Goal: Communication & Community: Answer question/provide support

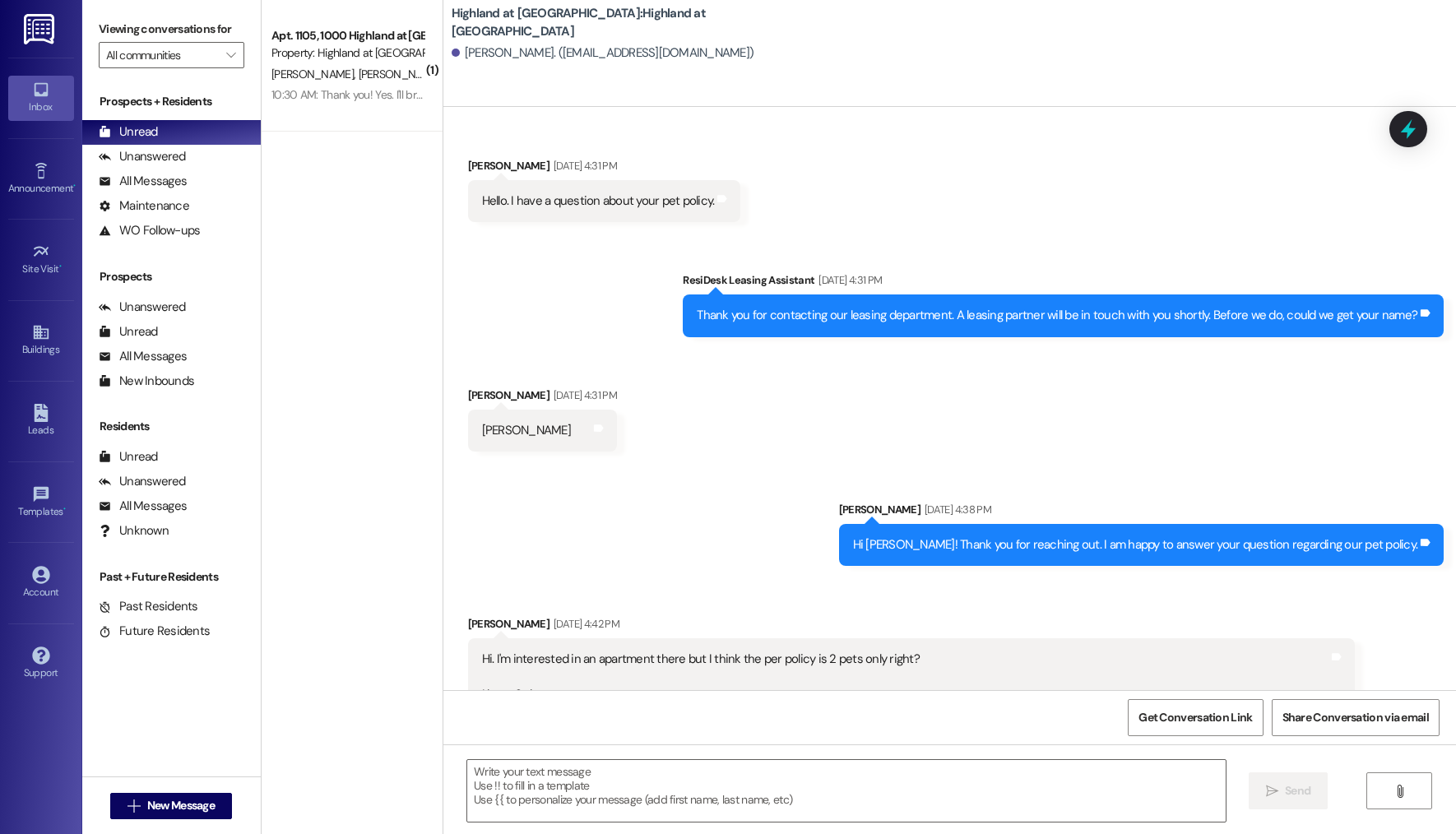
scroll to position [10971, 0]
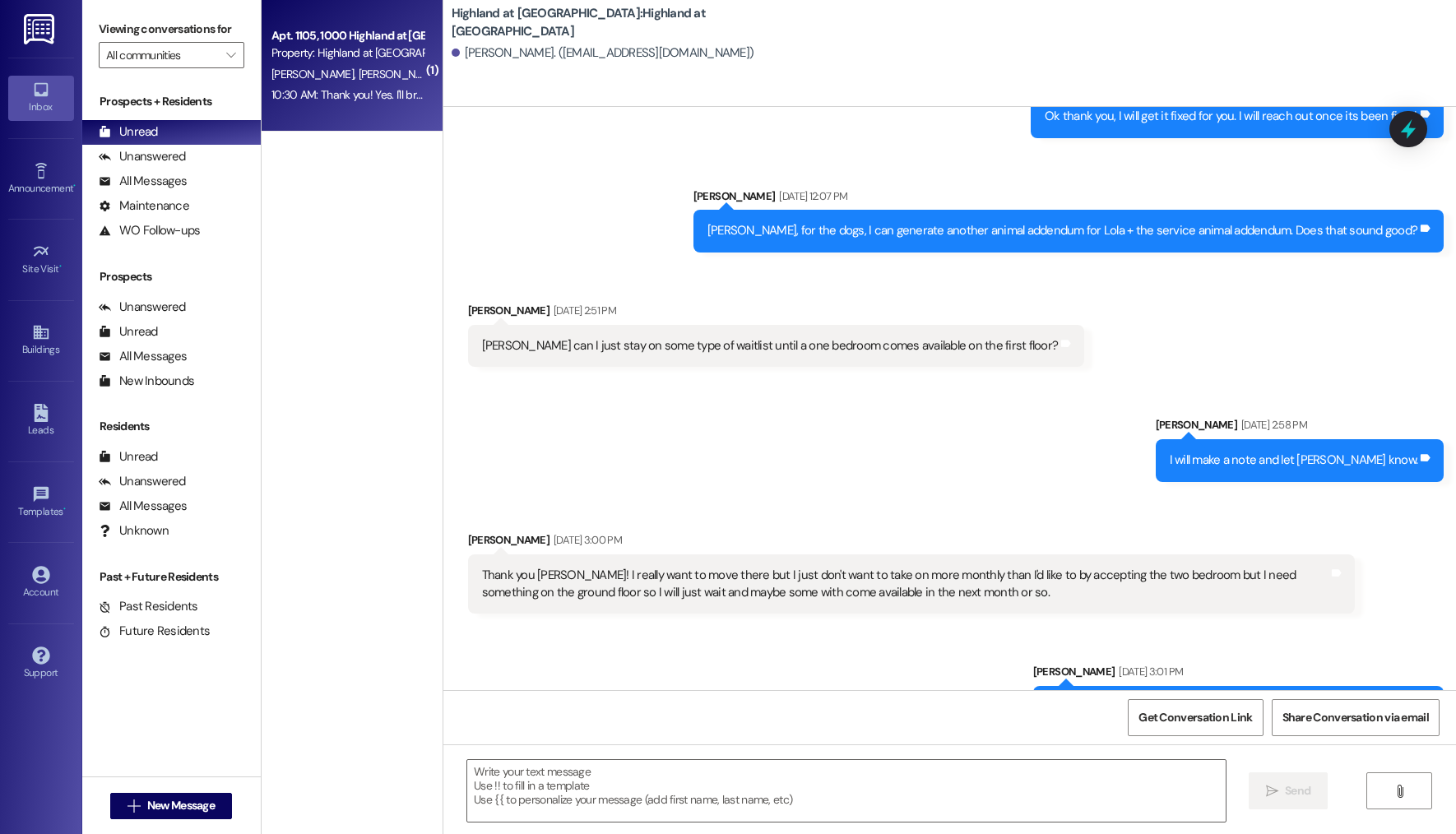
click at [347, 64] on div "[PERSON_NAME] [PERSON_NAME]" at bounding box center [347, 75] width 155 height 21
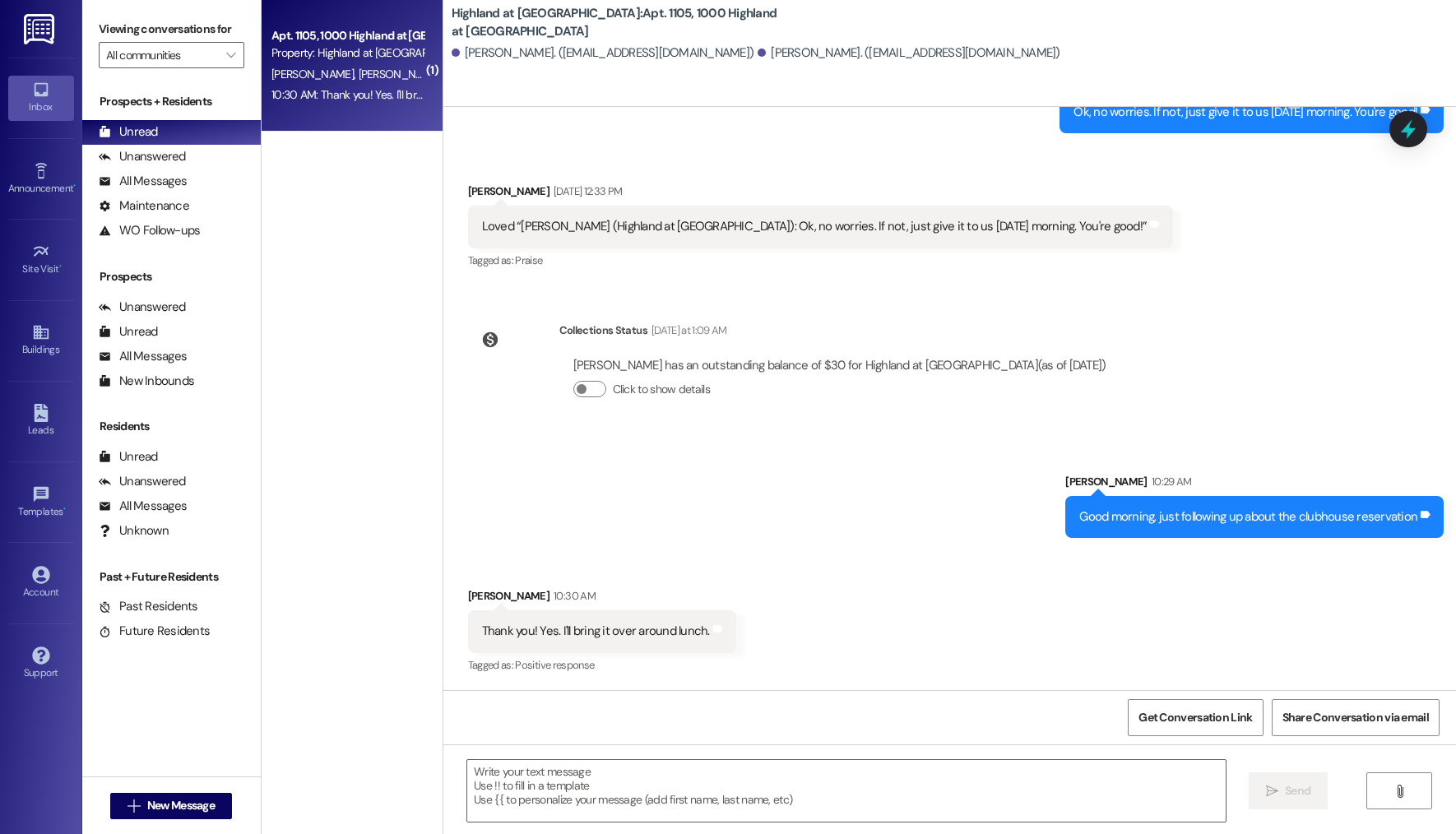
scroll to position [4941, 0]
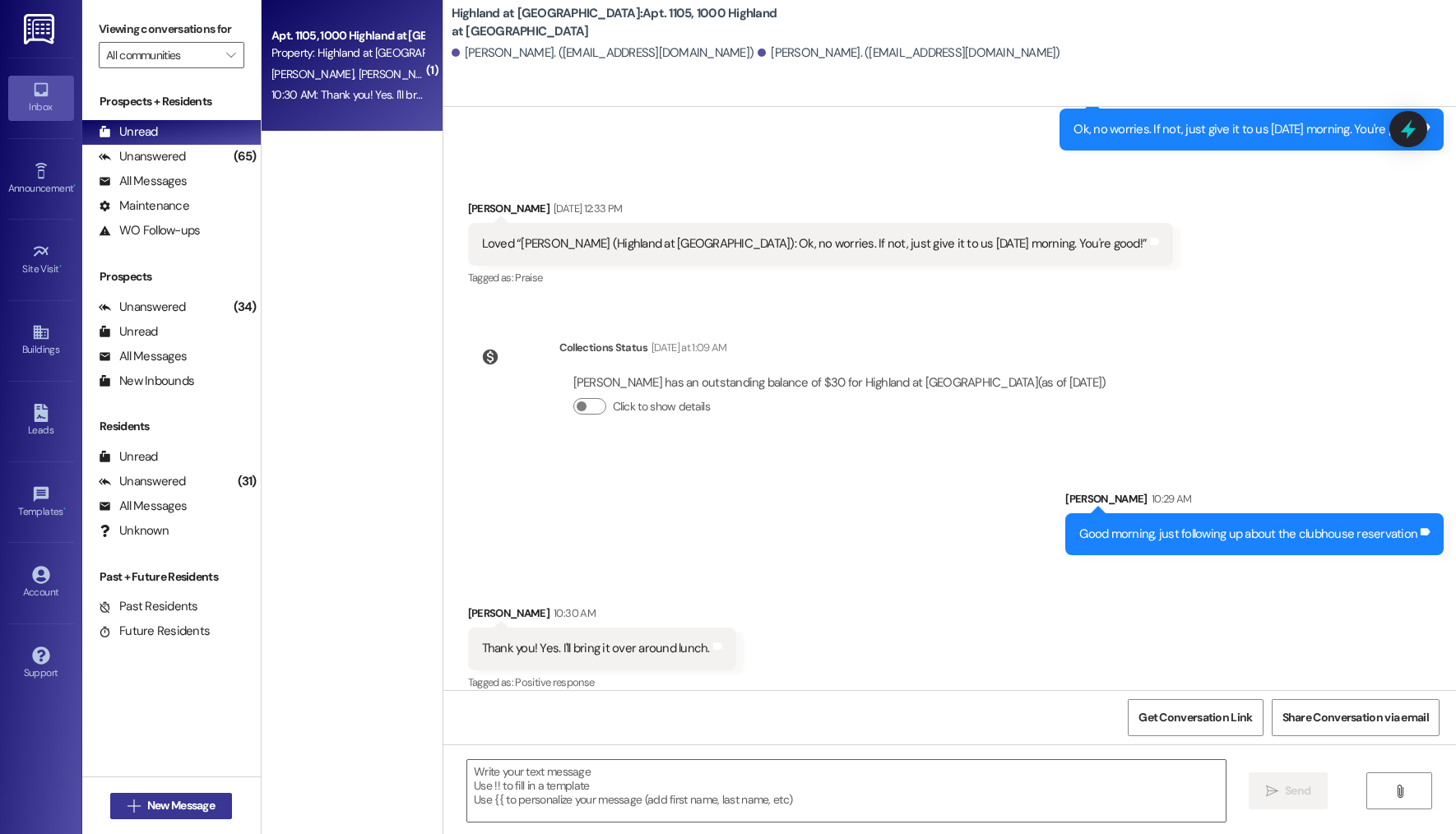
click at [198, 802] on span "New Message" at bounding box center [181, 806] width 68 height 17
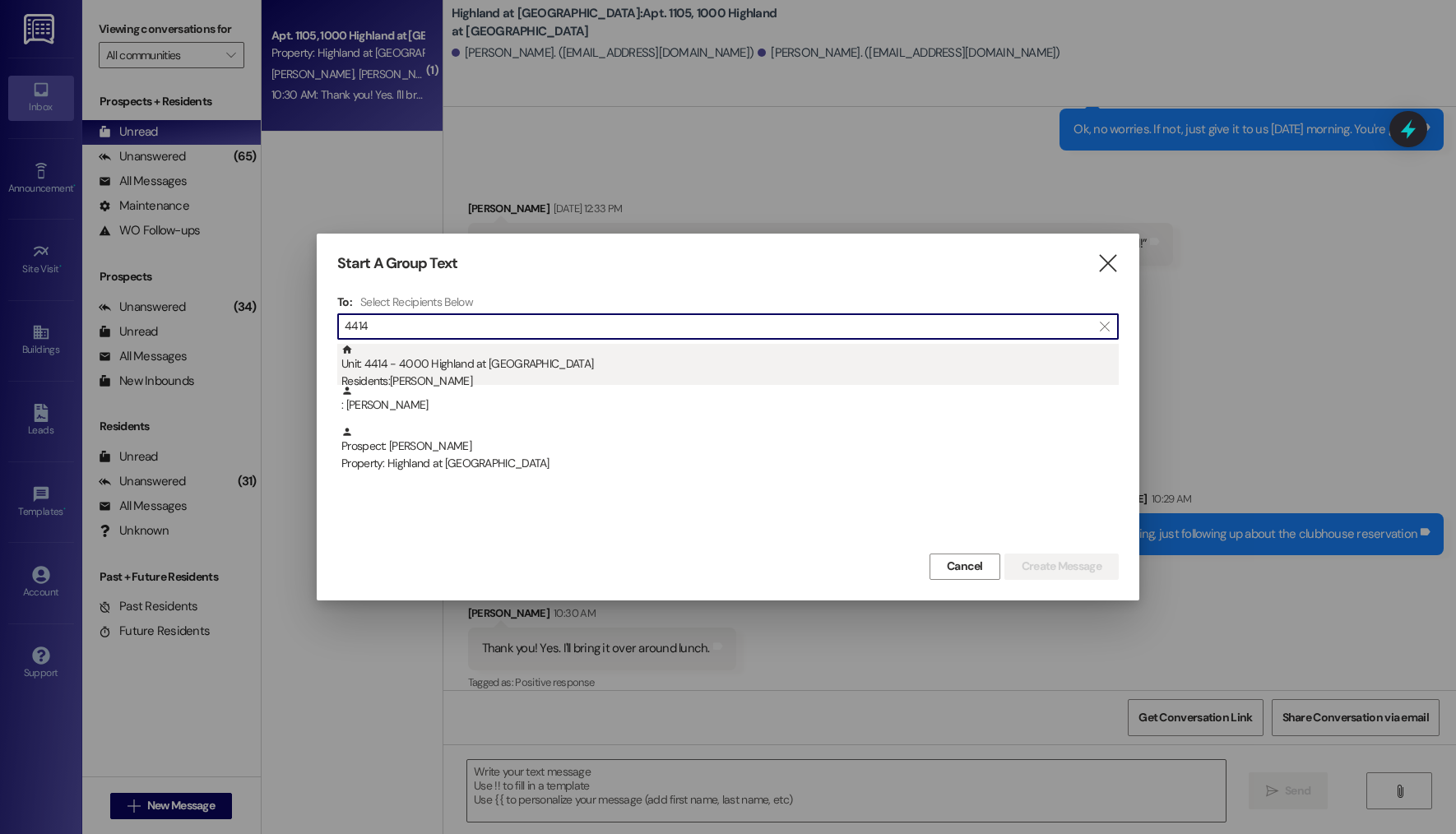
type input "4414"
click at [489, 366] on div "Unit: 4414 - 4000 Highland at [GEOGRAPHIC_DATA] Residents: [PERSON_NAME]" at bounding box center [730, 367] width 777 height 47
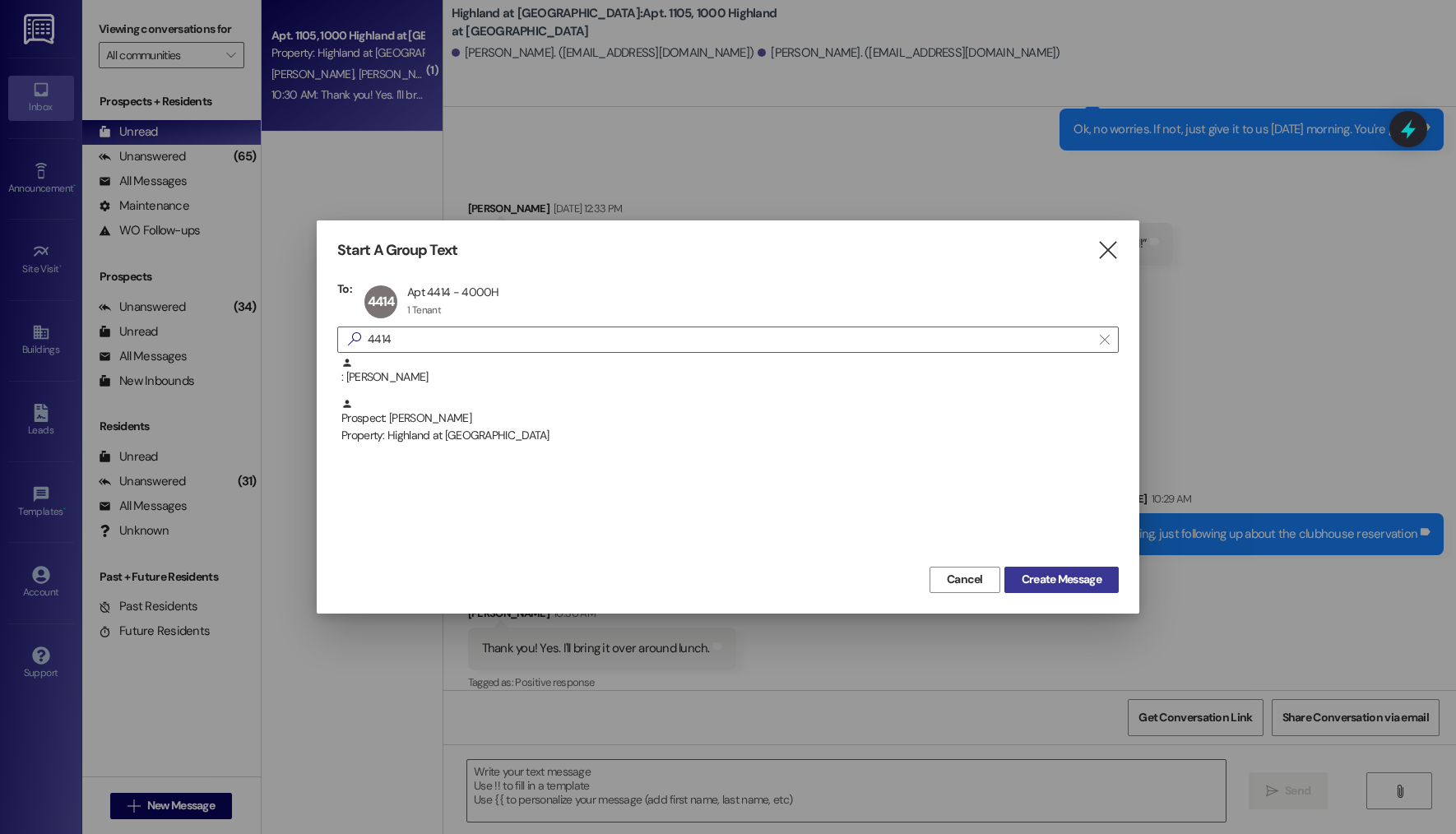
click at [1085, 577] on span "Create Message" at bounding box center [1061, 580] width 80 height 17
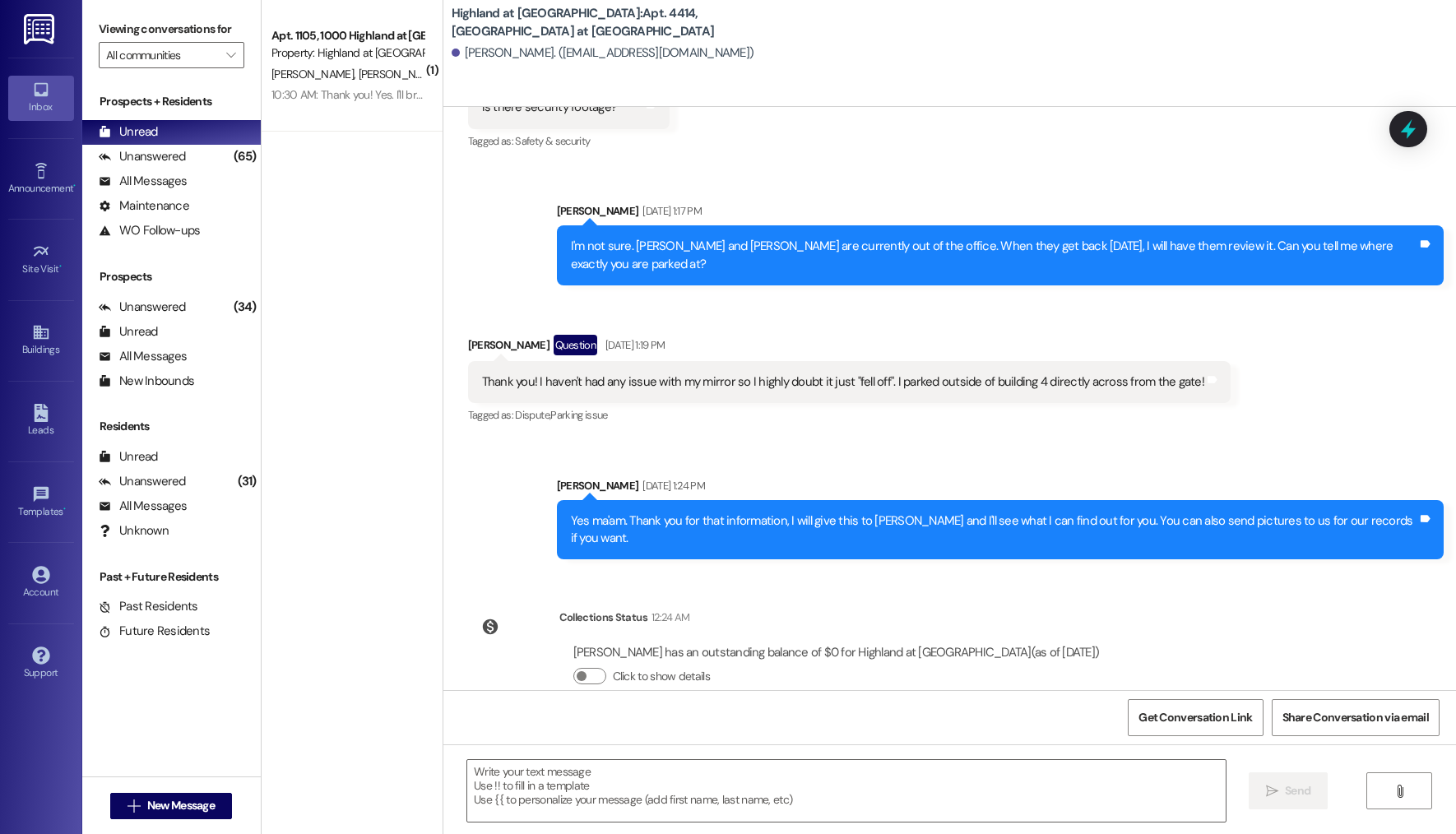
scroll to position [2639, 0]
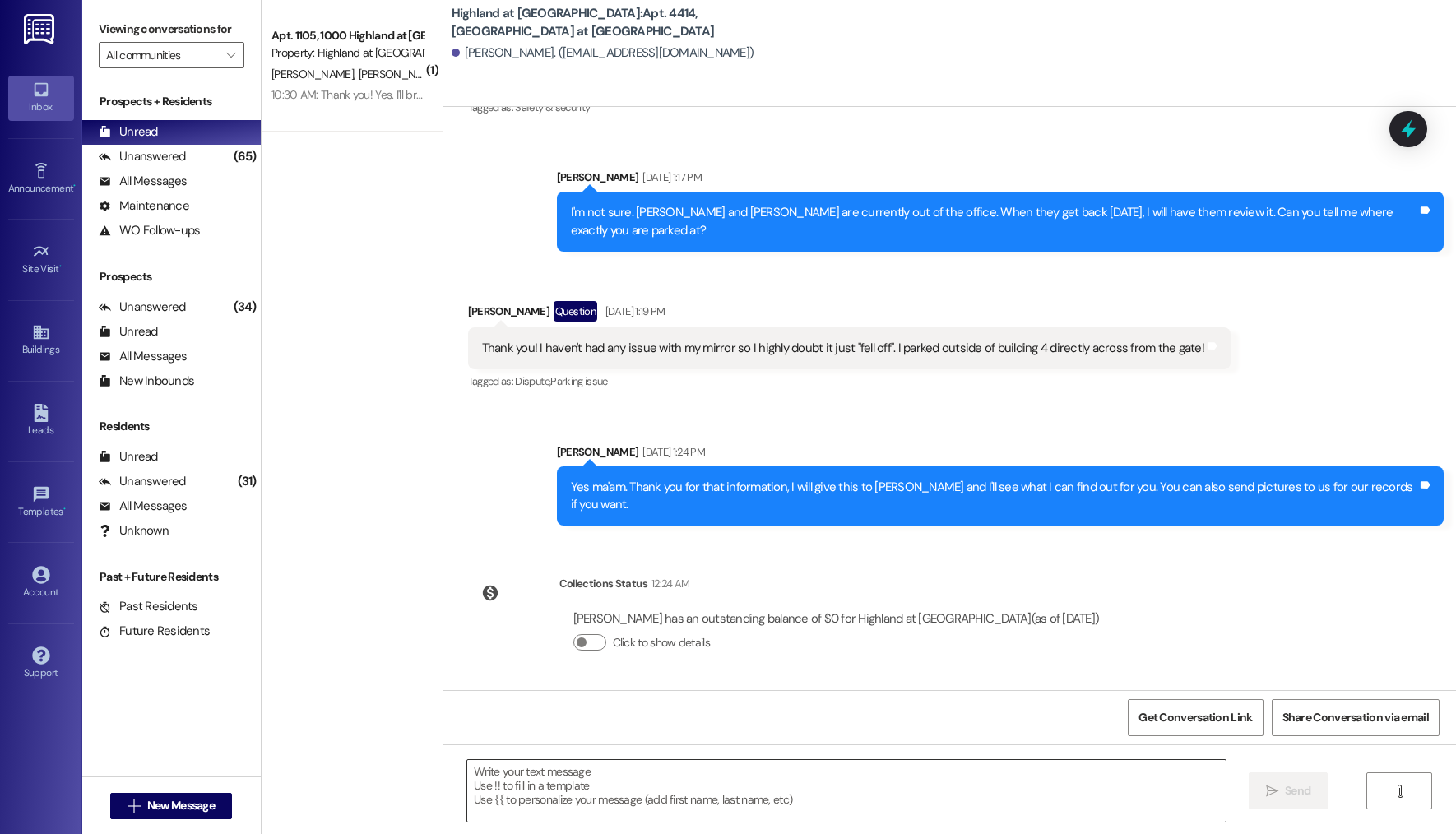
click at [566, 796] on textarea at bounding box center [846, 791] width 758 height 62
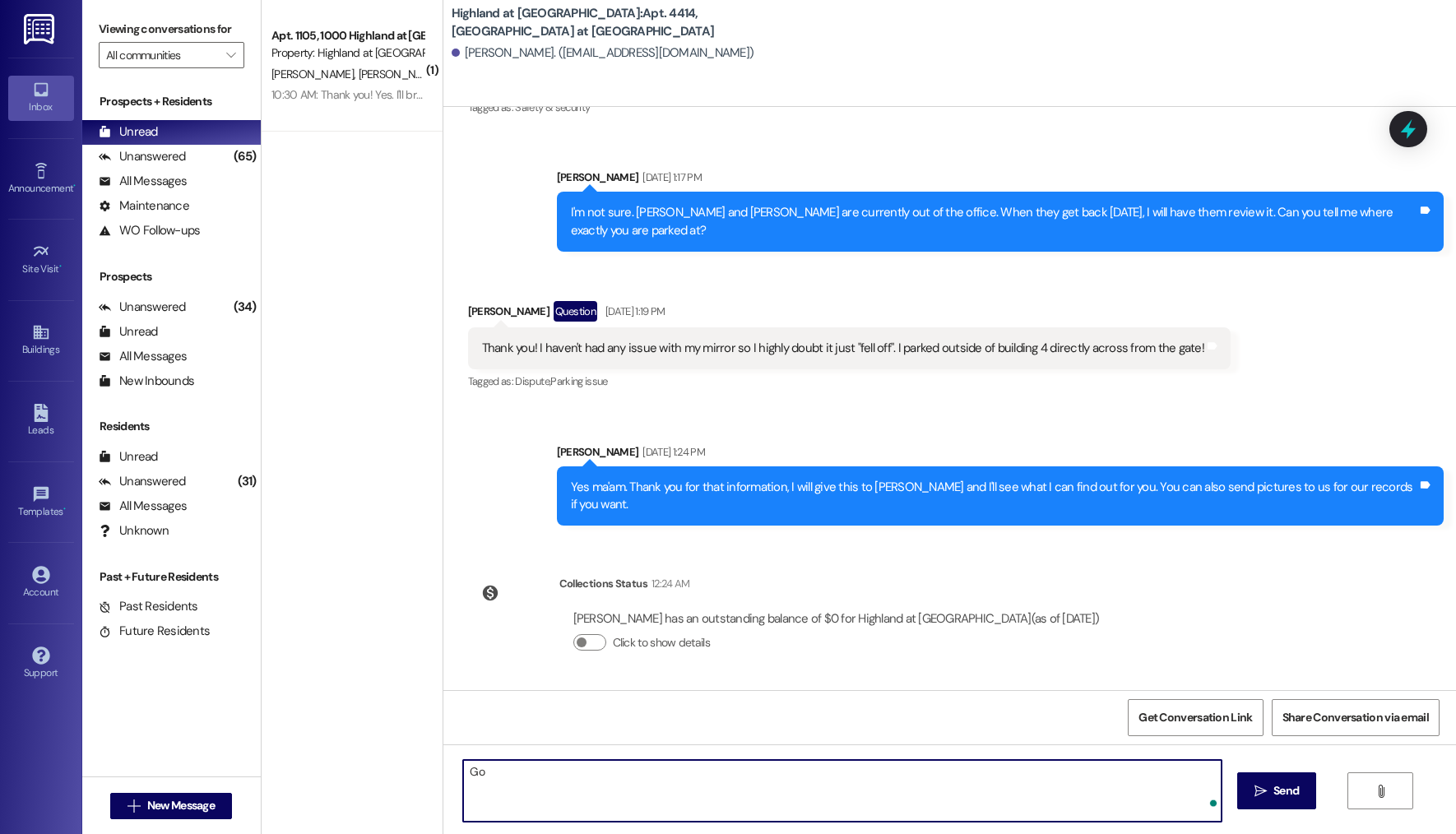
type textarea "G"
type textarea "Hey MacKay! I am back in the office, and I plan on watching camera footage [DAT…"
click at [654, 780] on textarea "Hey MacKay! I am back in the office, and I plan on watching camera footage [DAT…" at bounding box center [843, 791] width 758 height 62
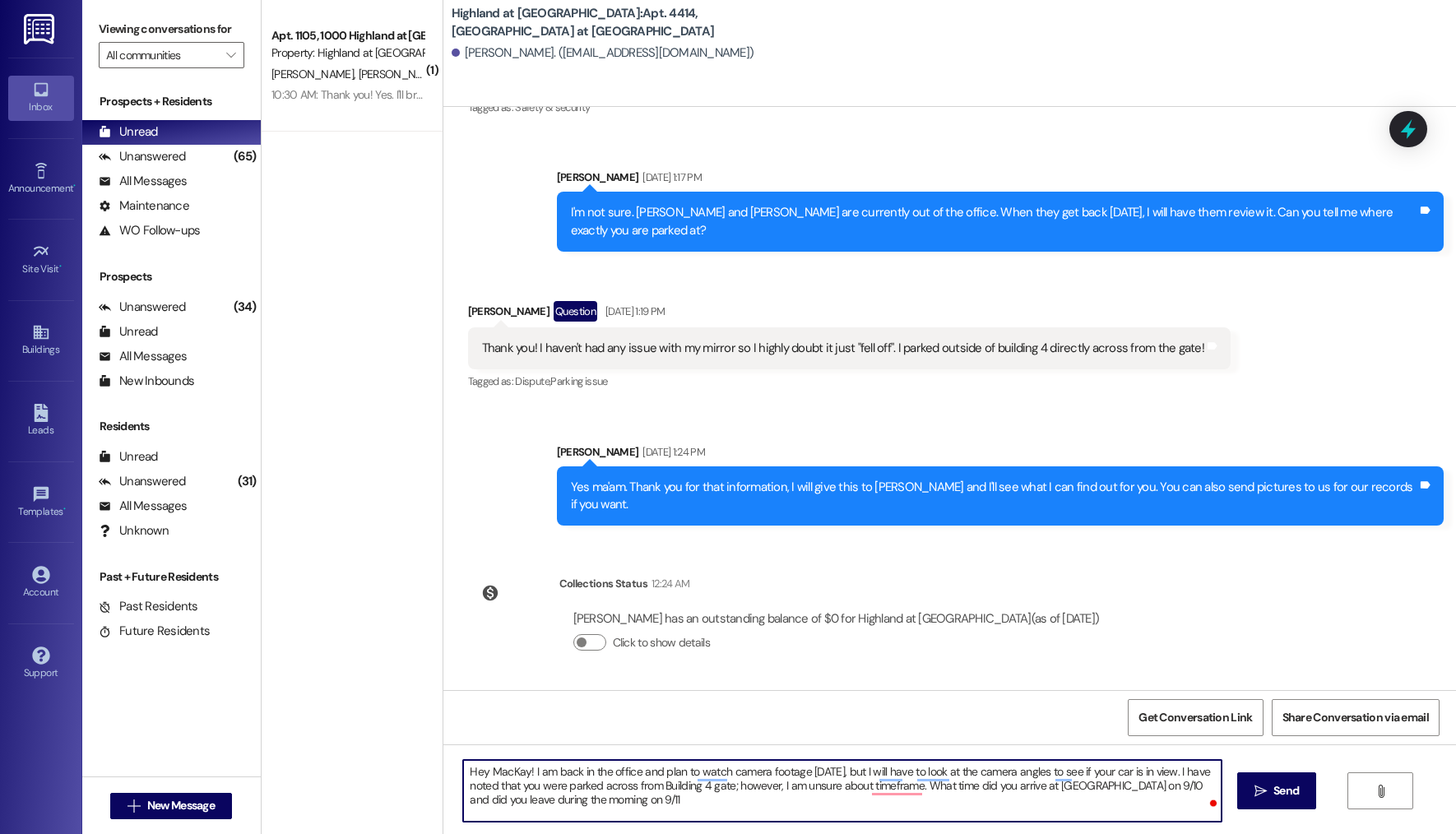
type textarea "Hey MacKay! I am back in the office and plan to watch camera footage [DATE], bu…"
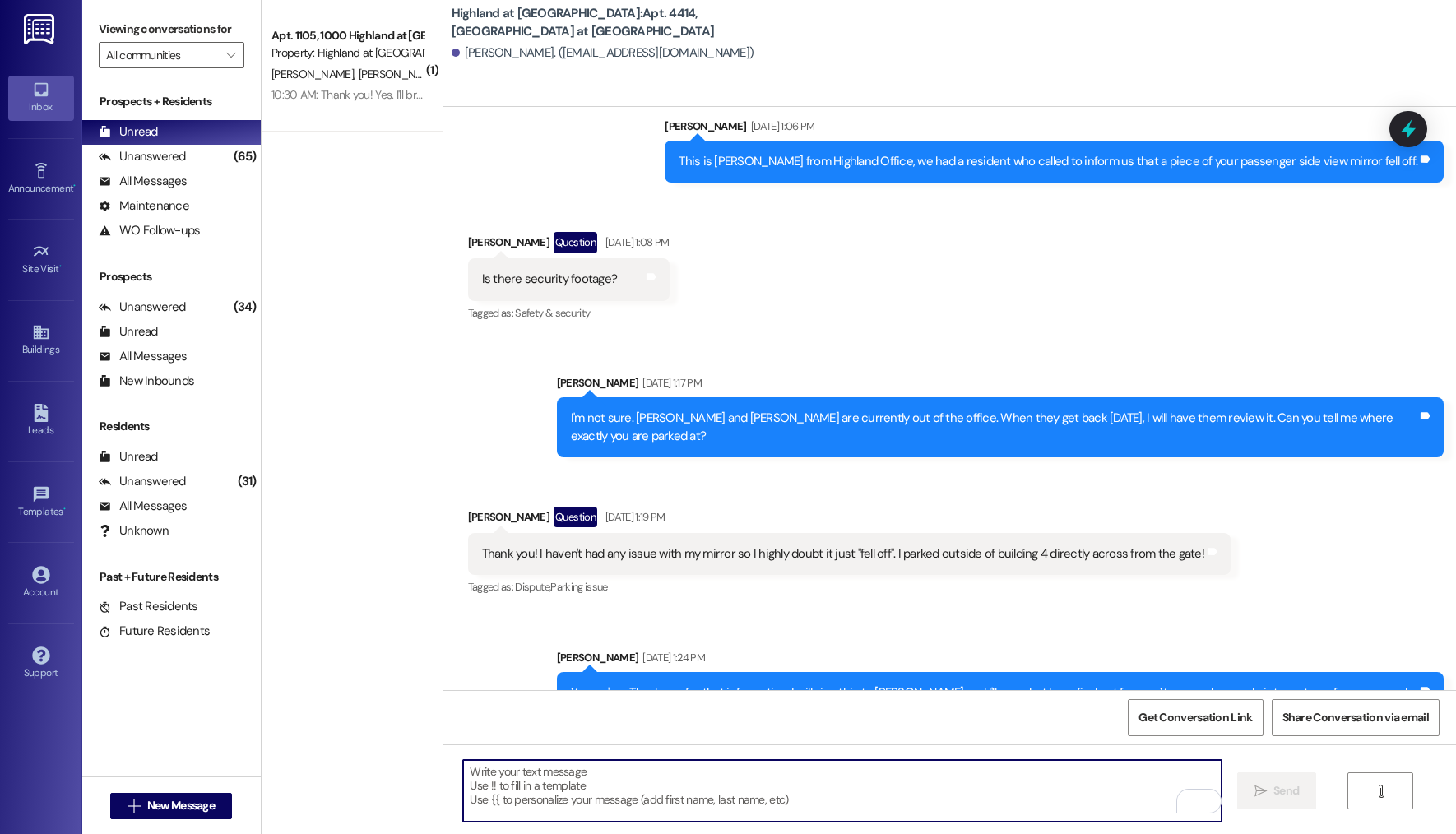
scroll to position [2562, 0]
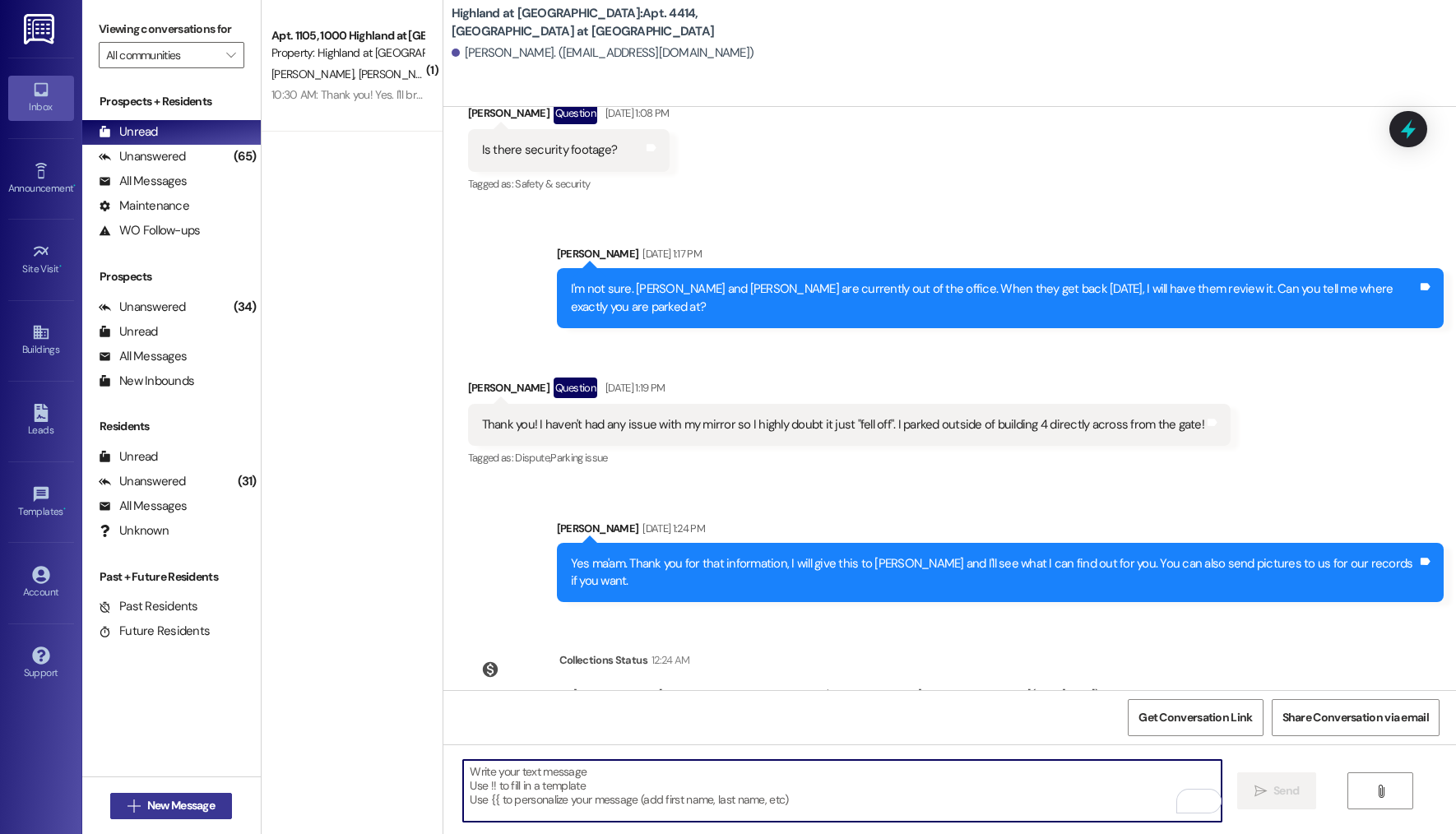
click at [160, 796] on button " New Message" at bounding box center [171, 806] width 121 height 26
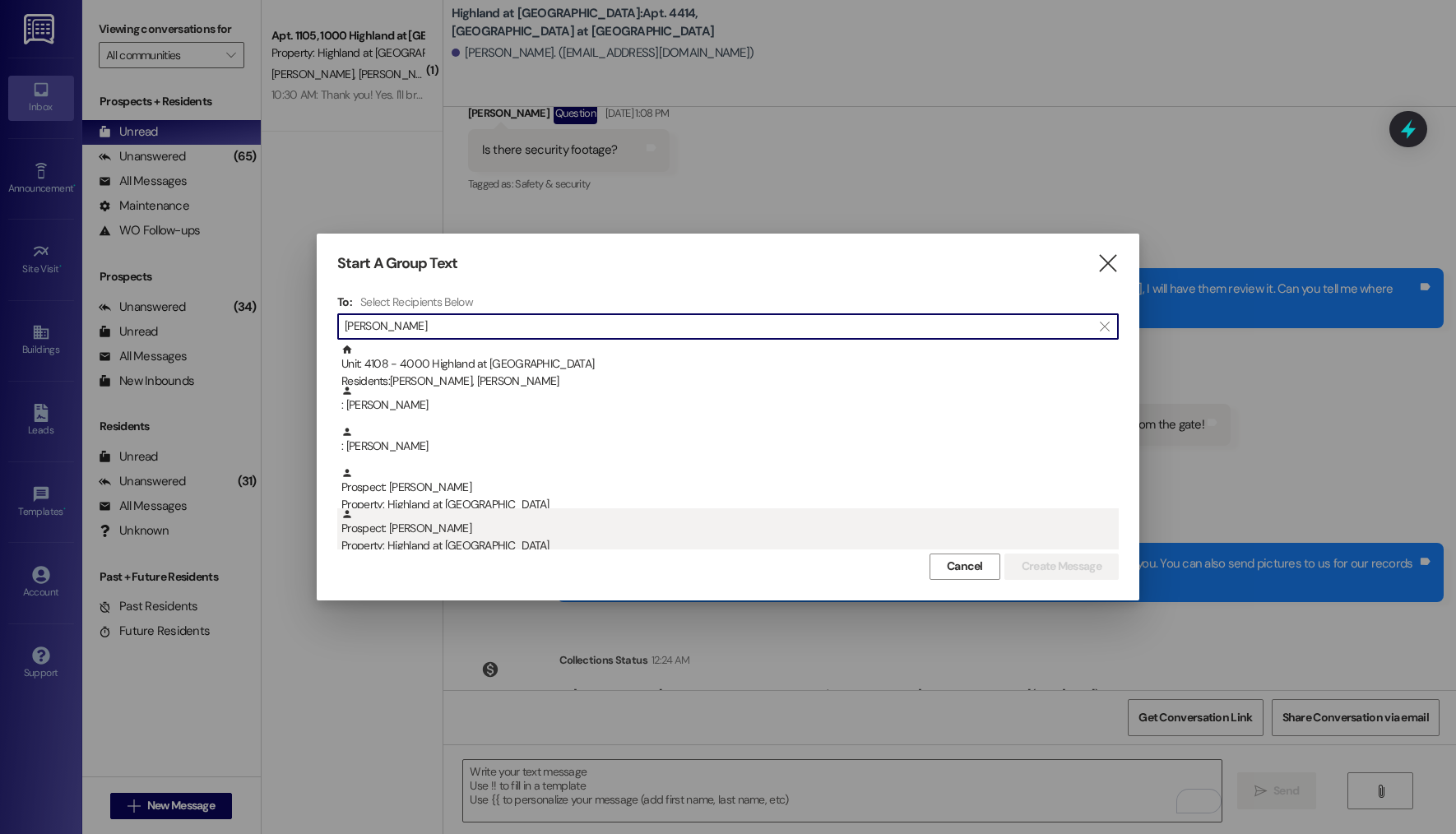
type input "[PERSON_NAME]"
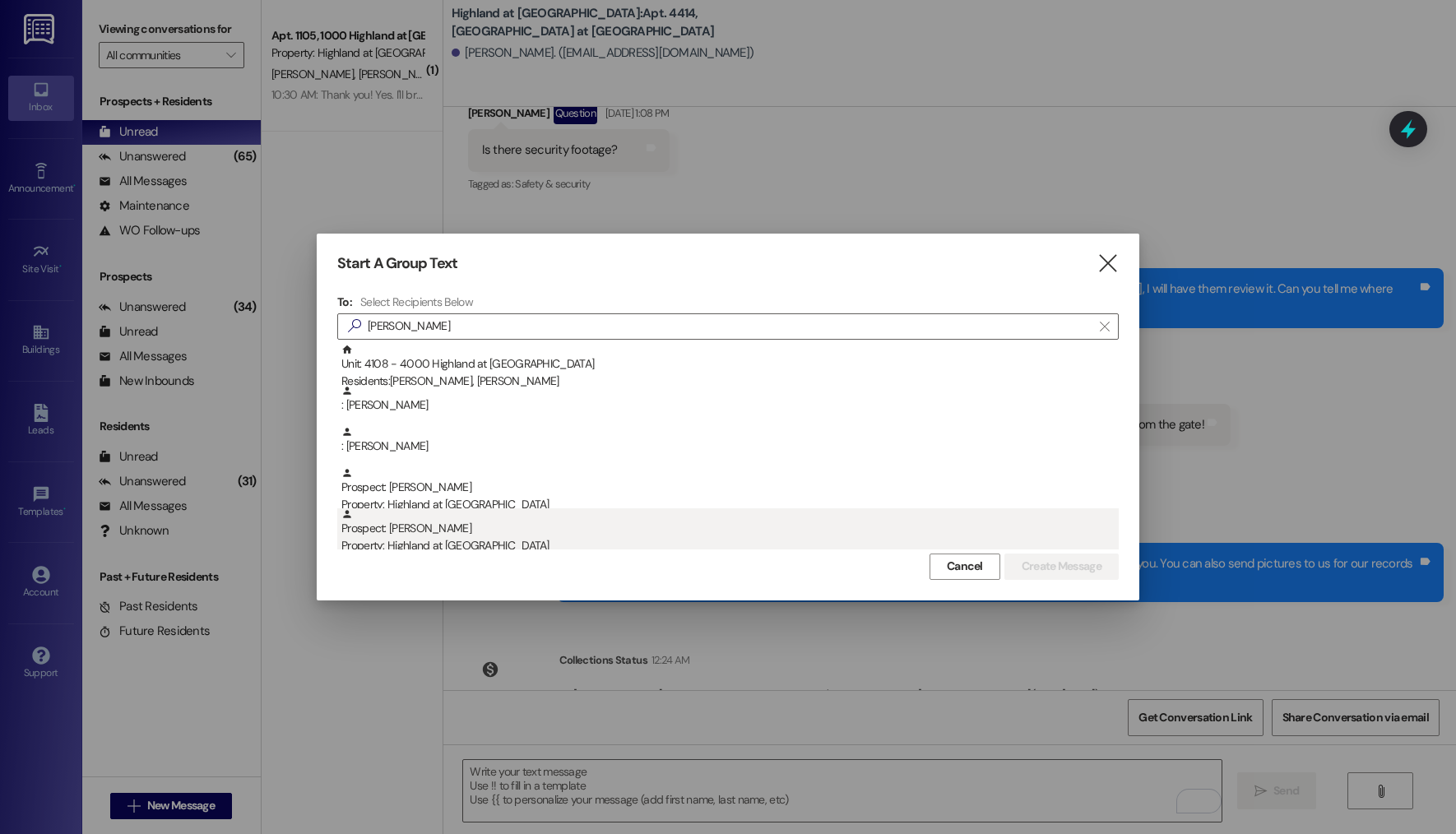
click at [497, 534] on div "Prospect: [PERSON_NAME] Property: Highland at [GEOGRAPHIC_DATA]" at bounding box center [730, 532] width 777 height 47
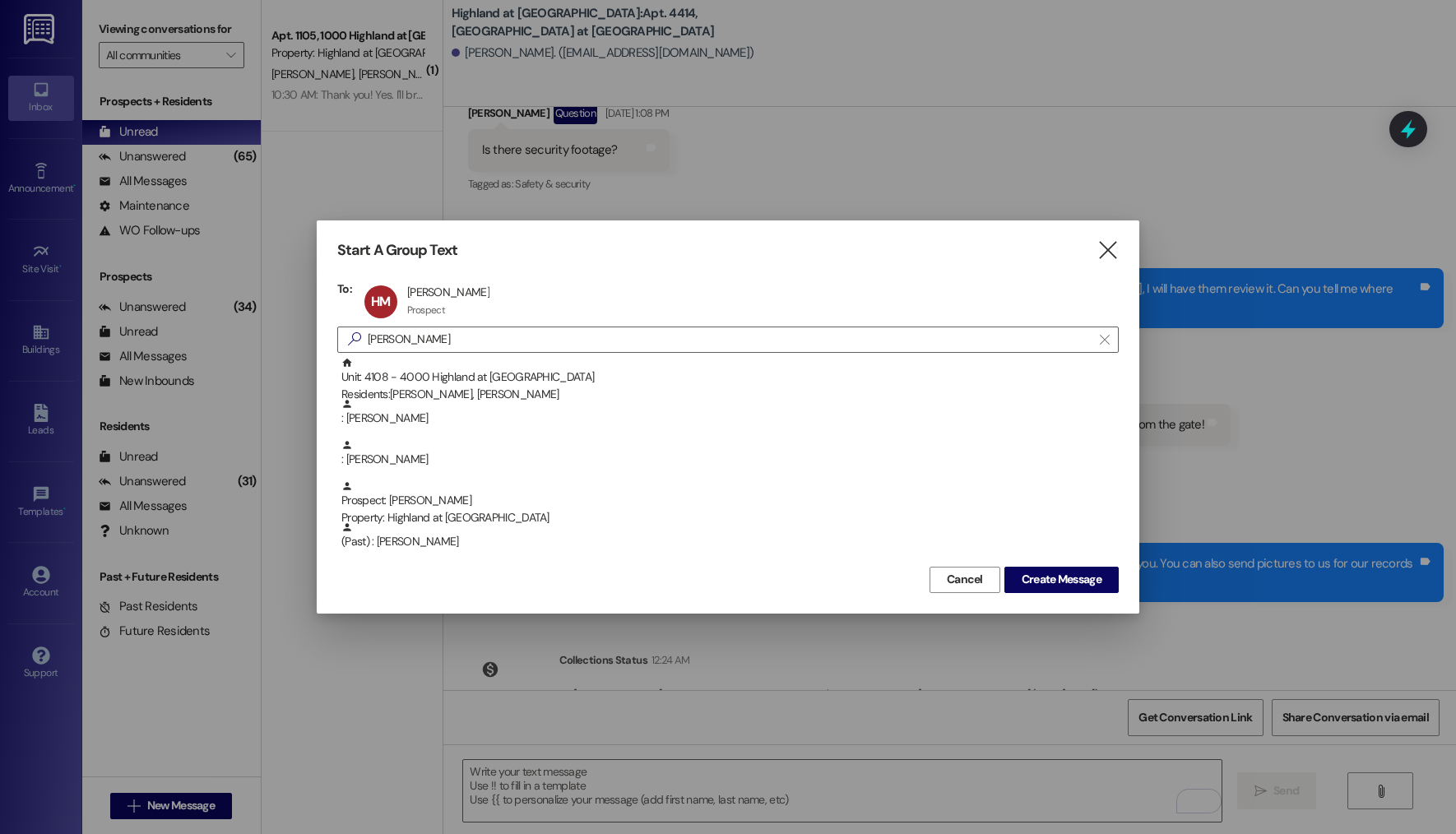
drag, startPoint x: 1015, startPoint y: 572, endPoint x: 1023, endPoint y: 565, distance: 10.6
click at [1019, 572] on span "Create Message" at bounding box center [1062, 580] width 87 height 17
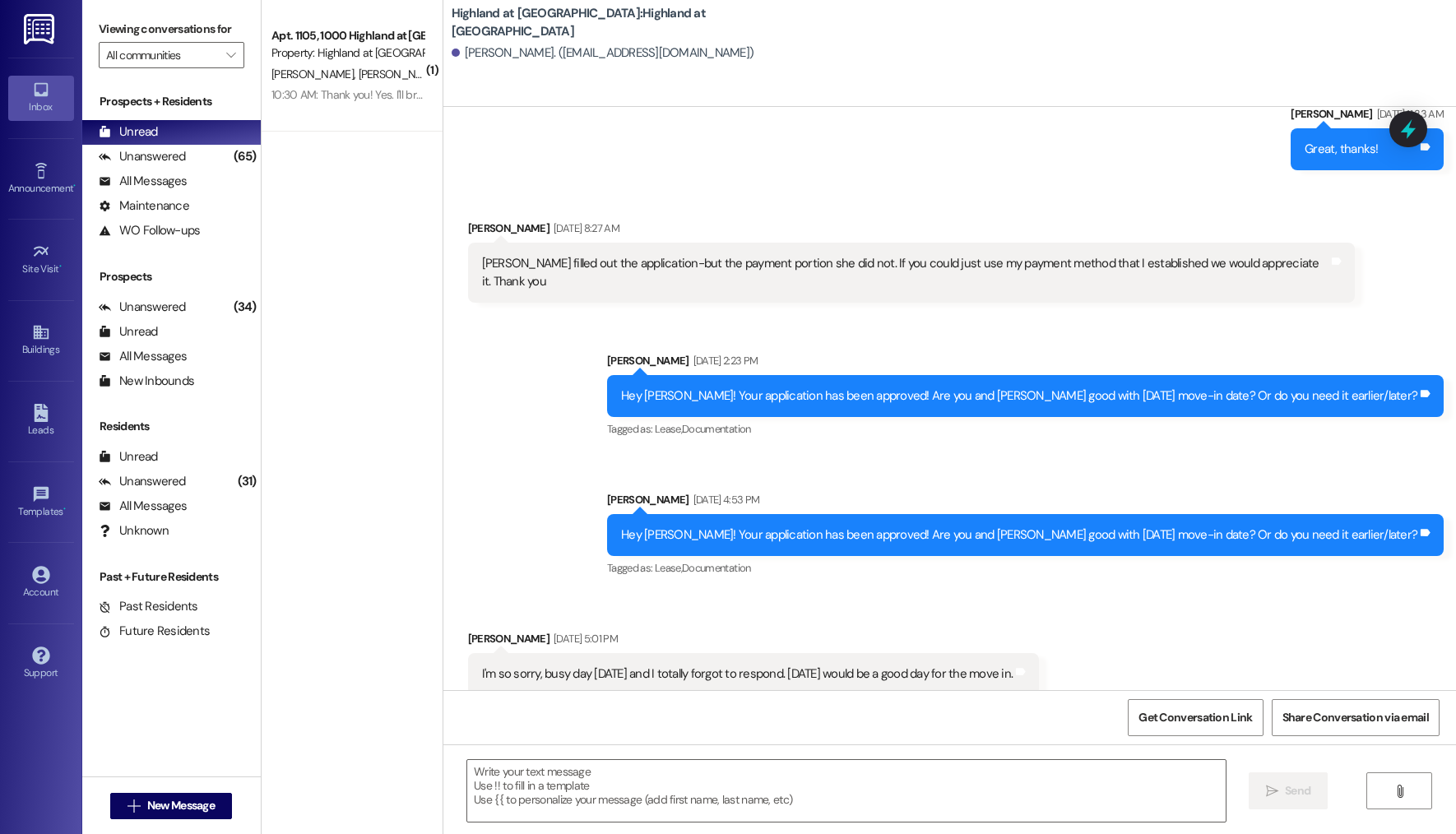
scroll to position [1890, 0]
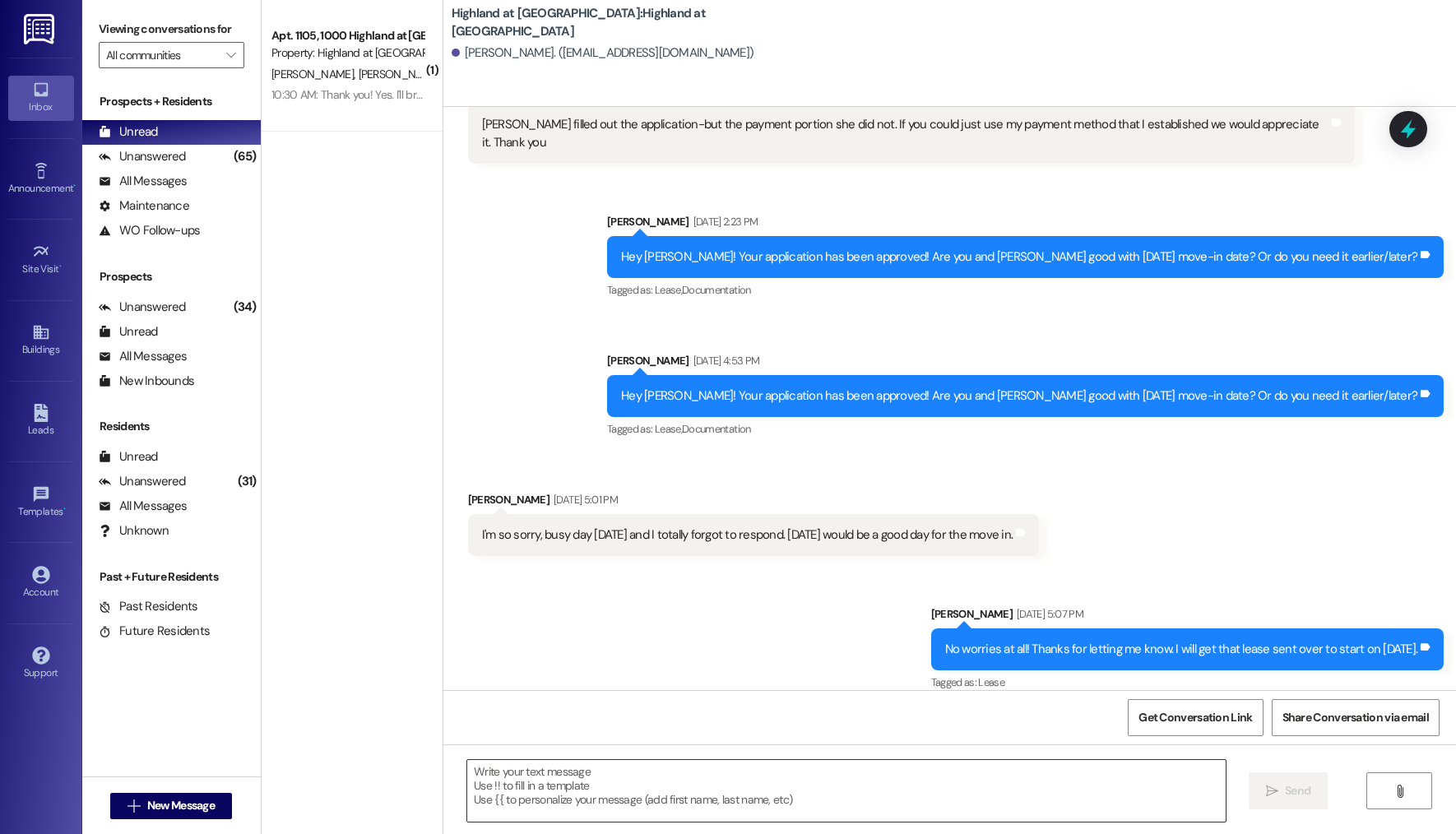
click at [707, 785] on textarea at bounding box center [846, 791] width 758 height 62
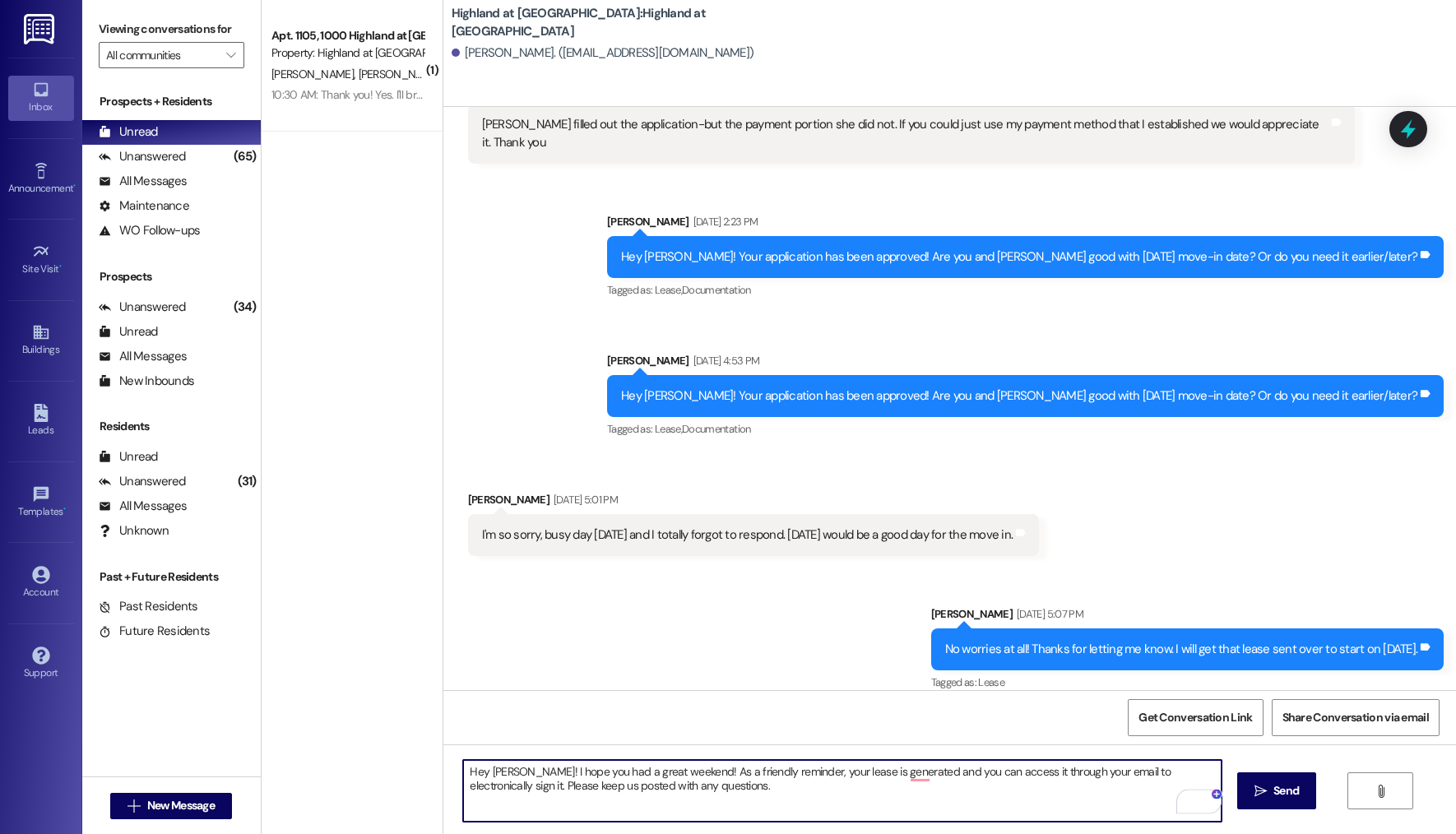
click at [810, 820] on textarea "Hey [PERSON_NAME]! I hope you had a great weekend! As a friendly reminder, your…" at bounding box center [843, 791] width 758 height 62
type textarea "Hey [PERSON_NAME]! I hope you had a great weekend! As a friendly reminder, your…"
click at [883, 800] on textarea "Hey [PERSON_NAME]! I hope you had a great weekend! As a friendly reminder, your…" at bounding box center [843, 791] width 758 height 62
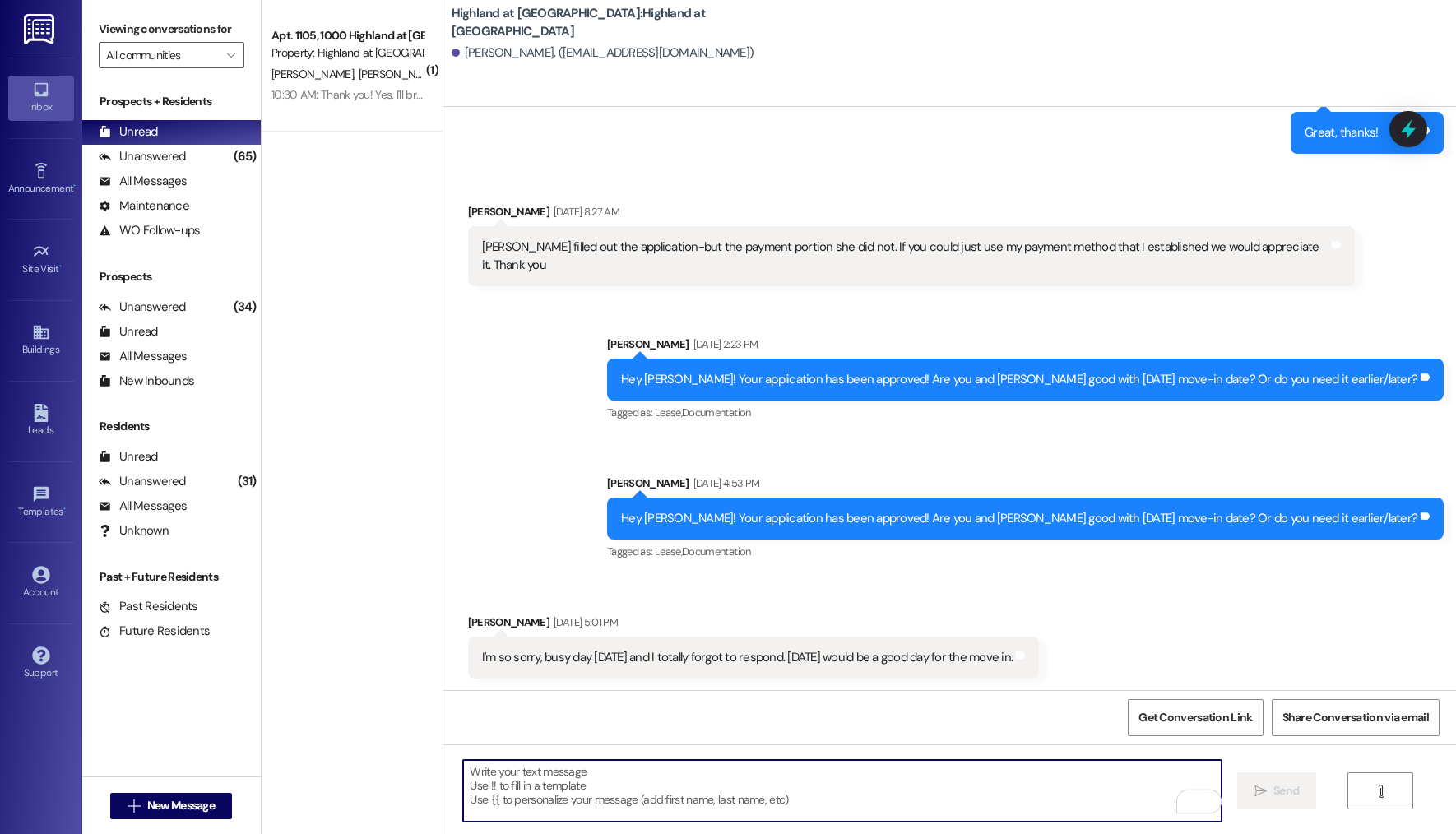
scroll to position [1751, 0]
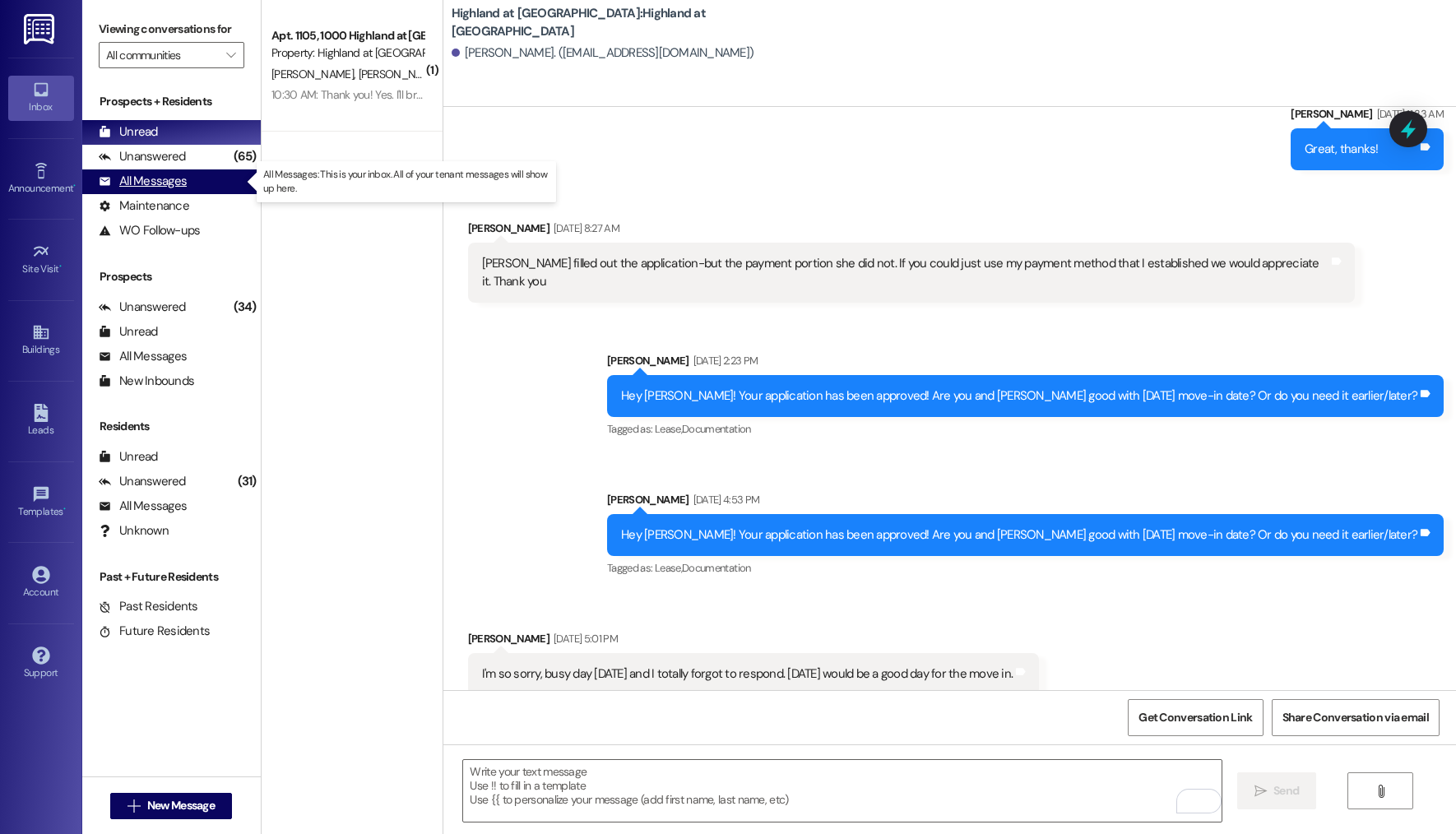
click at [204, 191] on div "All Messages (undefined)" at bounding box center [172, 181] width 179 height 24
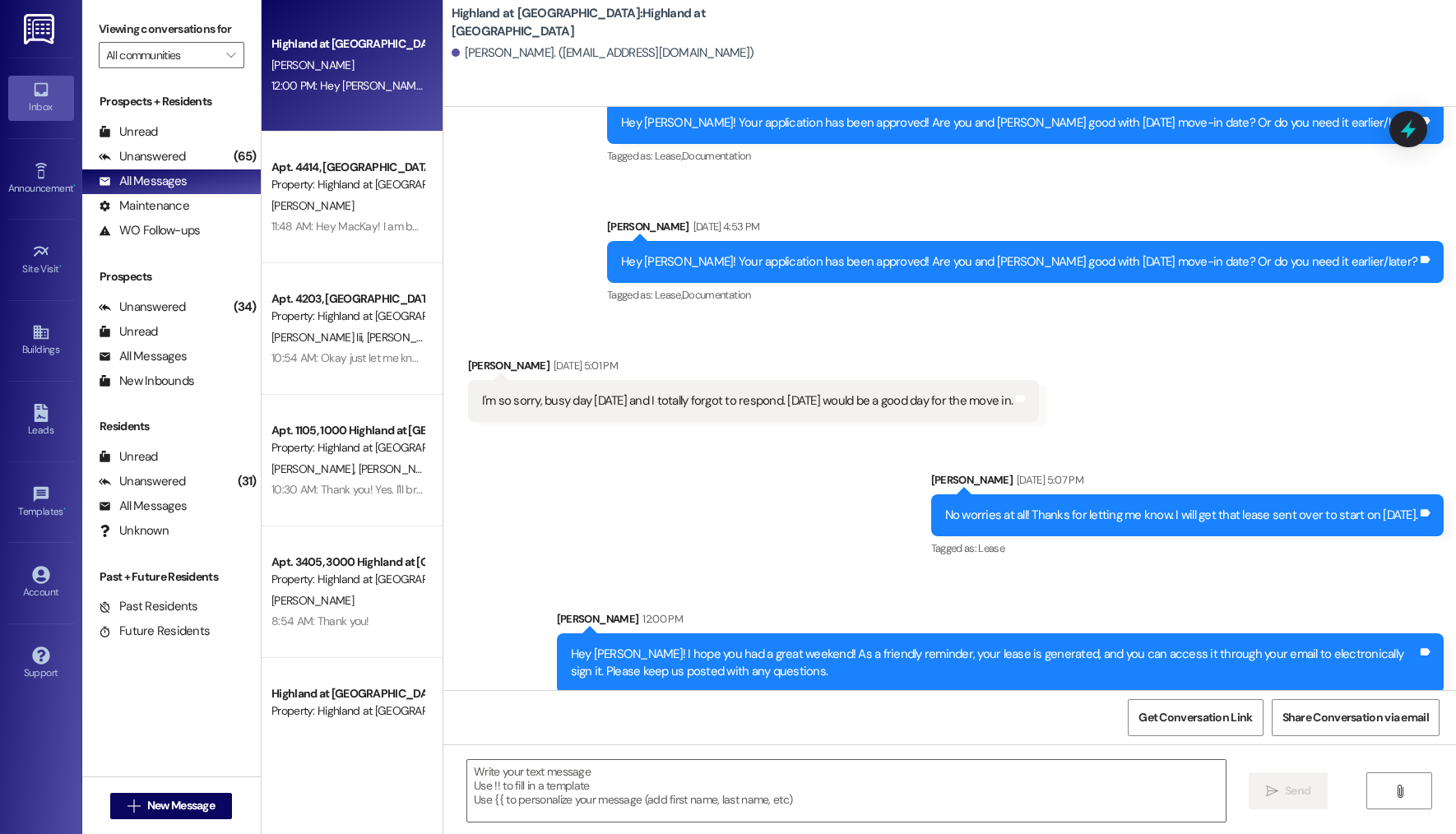
scroll to position [2047, 0]
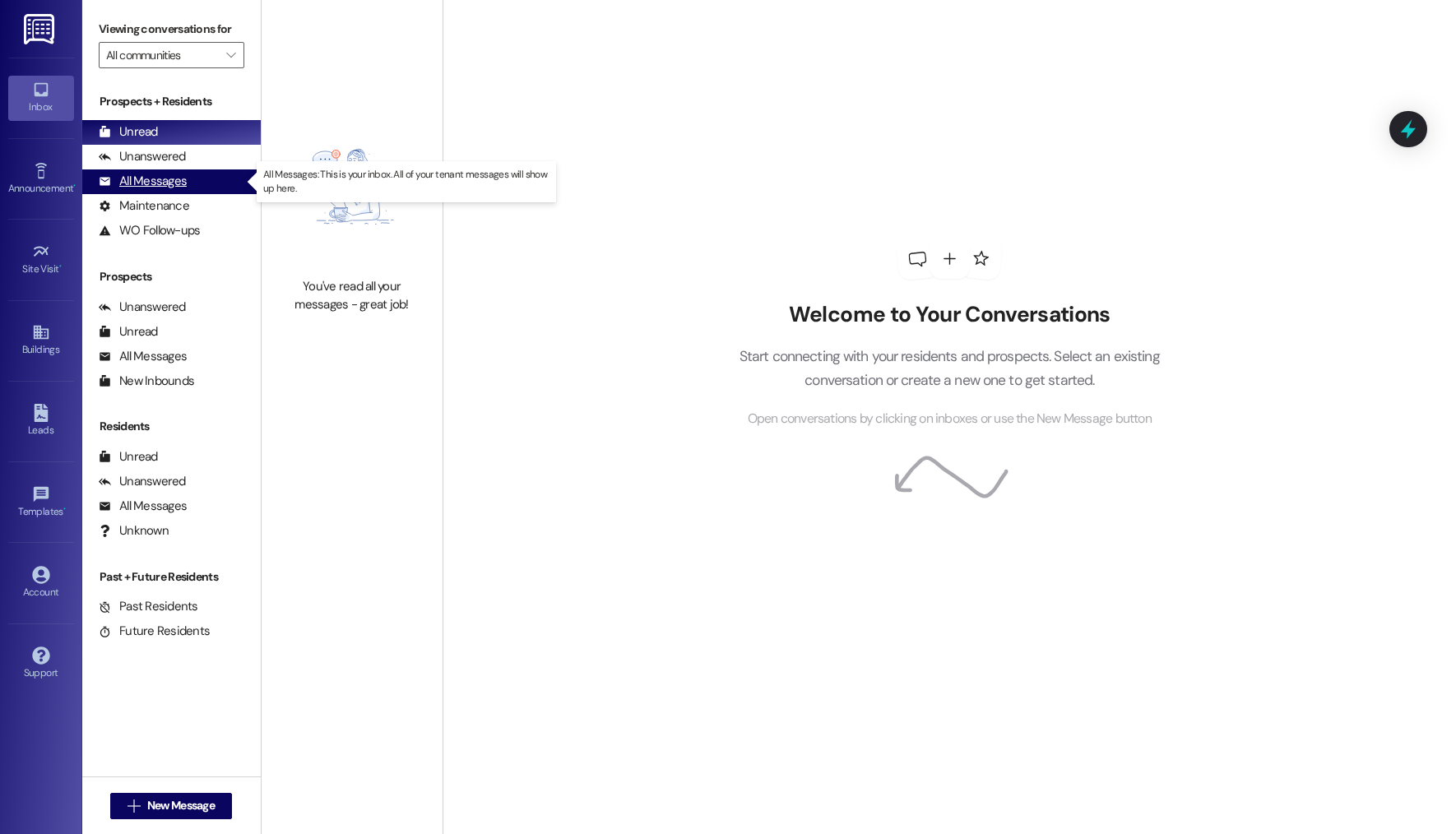
click at [193, 181] on div "All Messages (undefined)" at bounding box center [172, 181] width 179 height 24
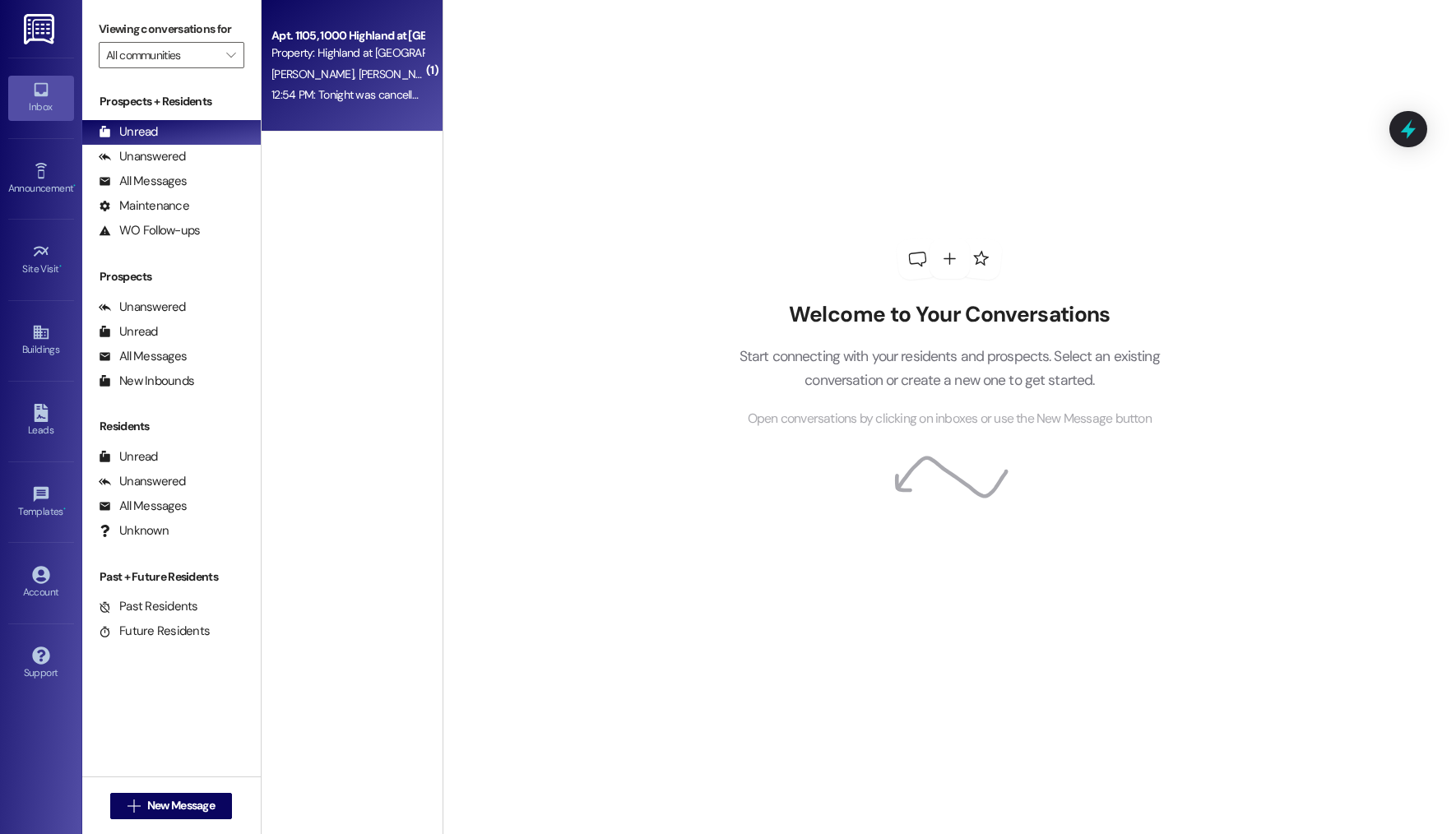
click at [382, 102] on div "12:54 PM: Tonight was cancelled. Not enough attendance. I'll be in touch to res…" at bounding box center [539, 94] width 535 height 15
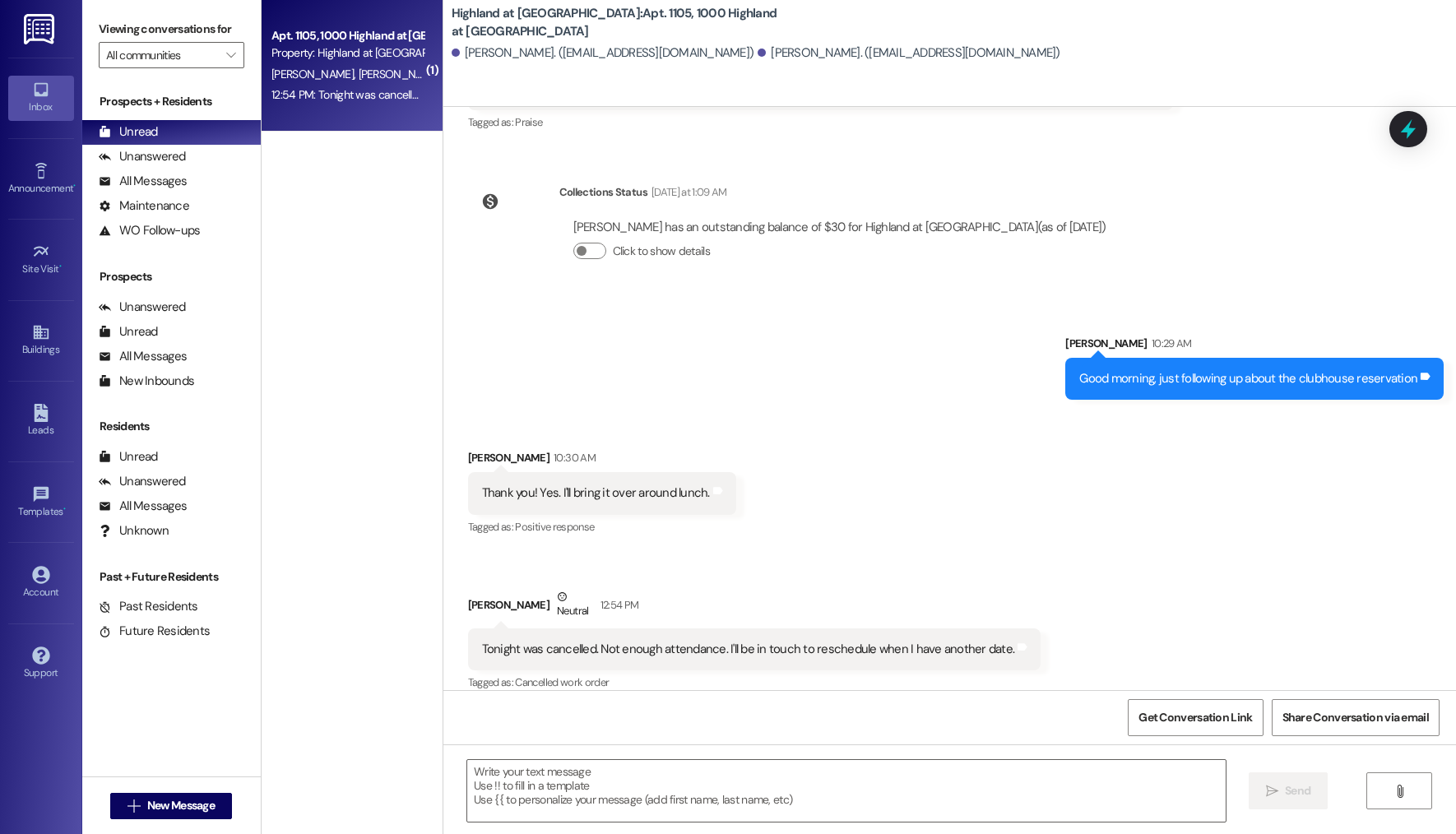
scroll to position [5098, 0]
click at [521, 770] on textarea at bounding box center [846, 791] width 758 height 62
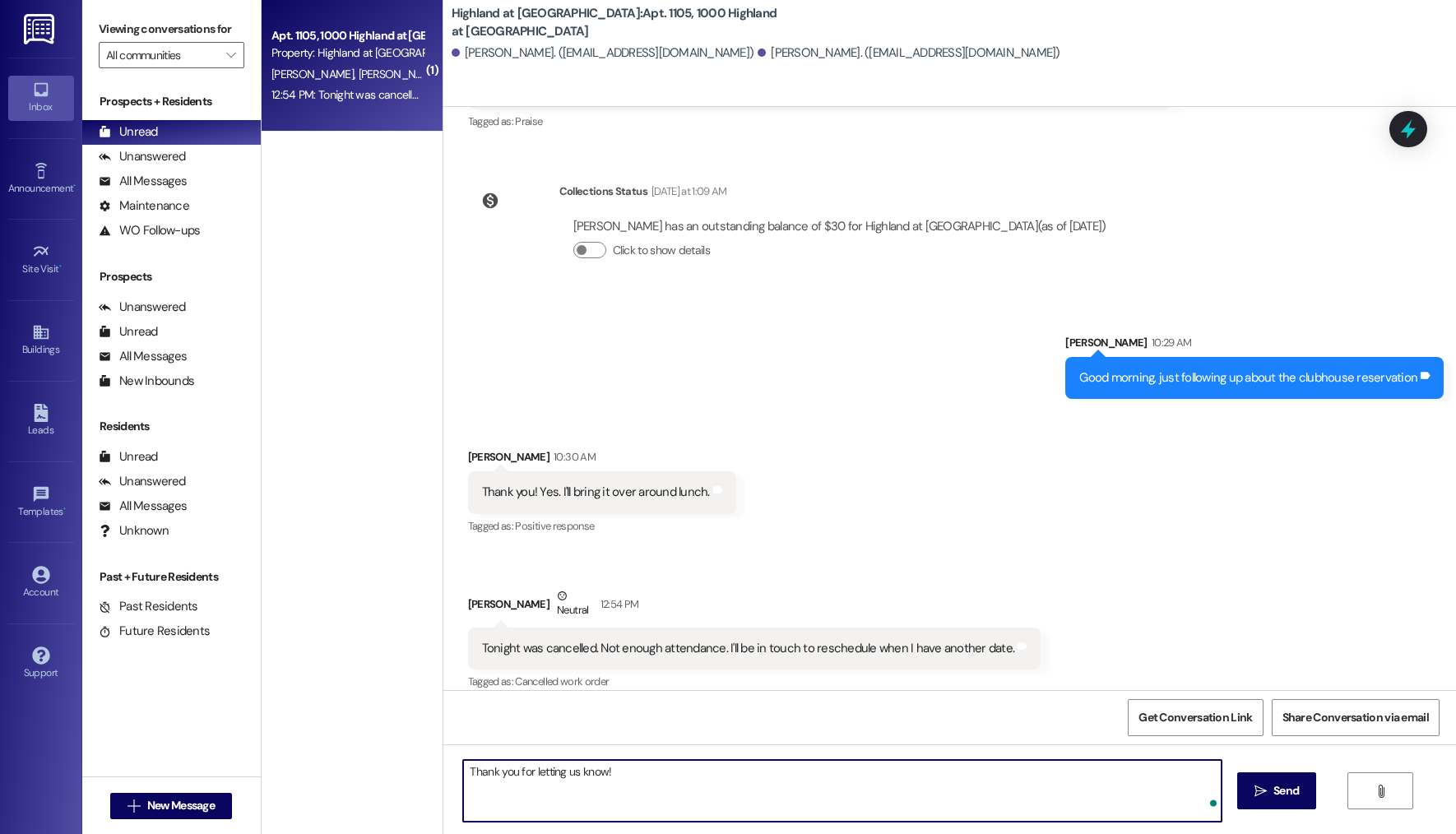
type textarea "Thank you for letting us know!"
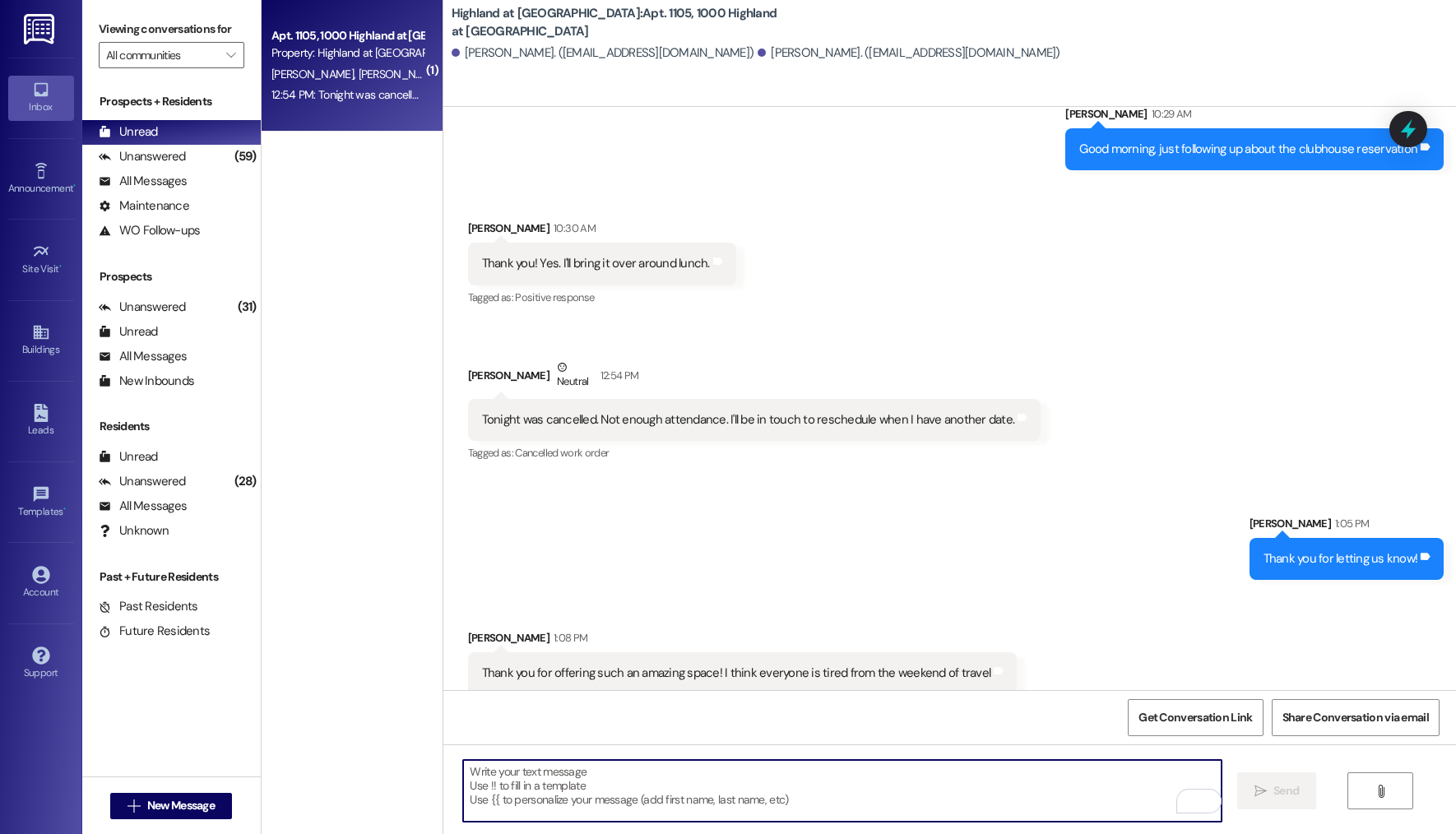
scroll to position [5327, 0]
